Goal: Task Accomplishment & Management: Complete application form

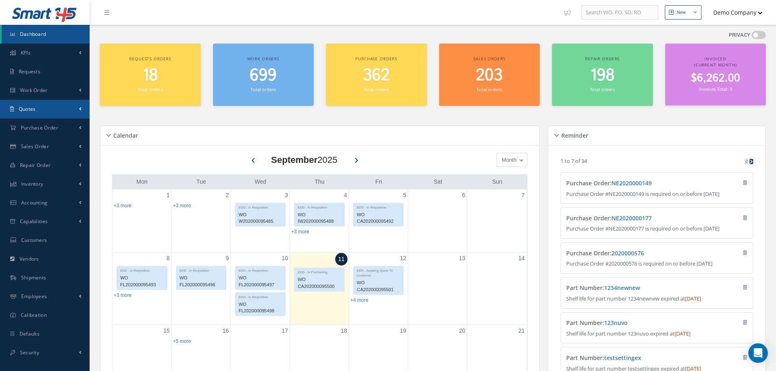
click at [57, 110] on link "Quotes" at bounding box center [45, 109] width 90 height 19
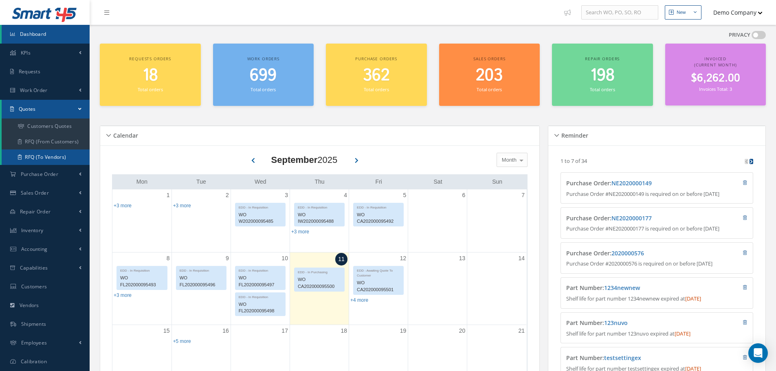
click at [67, 161] on link "RFQ (To Vendors)" at bounding box center [46, 156] width 88 height 15
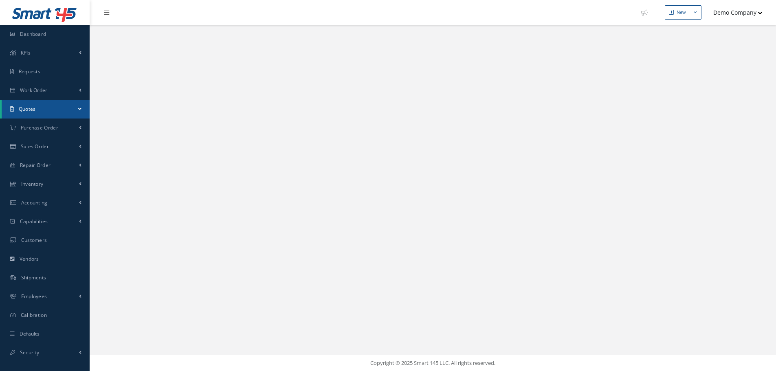
select select "25"
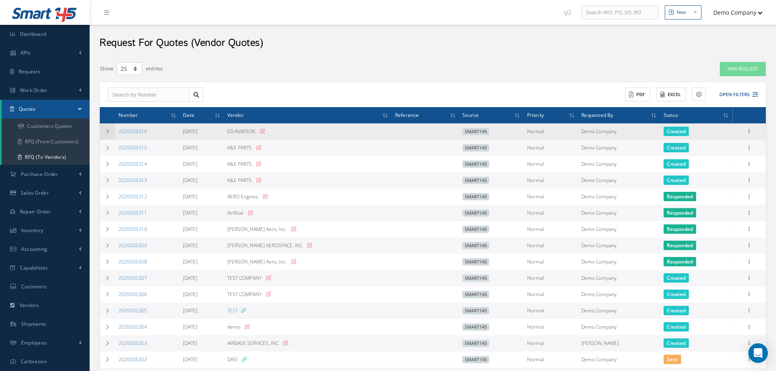
click at [105, 131] on icon at bounding box center [108, 131] width 6 height 5
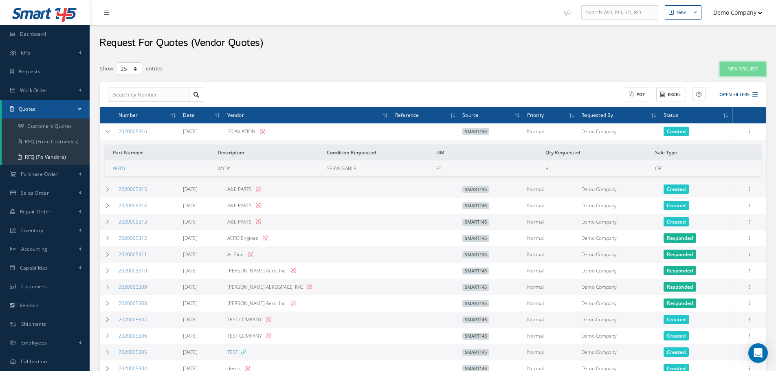
click at [741, 62] on link "New Request" at bounding box center [743, 69] width 46 height 14
